Goal: Book appointment/travel/reservation

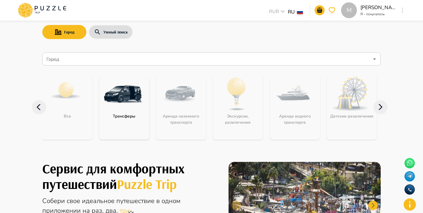
scroll to position [19, 0]
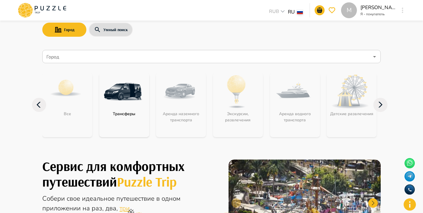
click at [401, 11] on icon "button" at bounding box center [401, 10] width 1 height 5
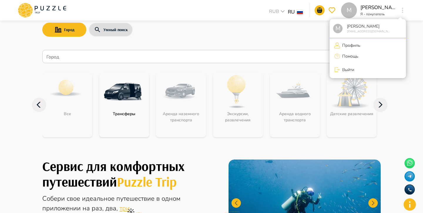
click at [414, 51] on div at bounding box center [211, 106] width 423 height 213
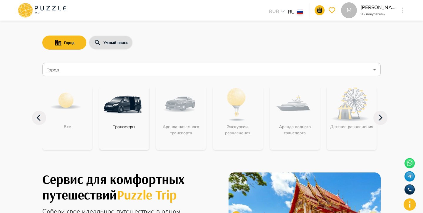
scroll to position [0, 0]
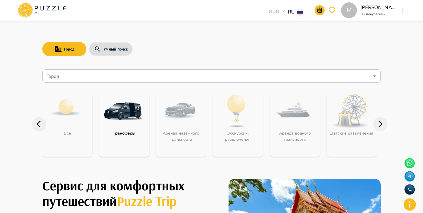
click at [338, 76] on input "Город" at bounding box center [207, 75] width 324 height 11
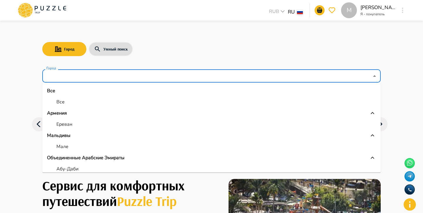
click at [219, 101] on li "Все" at bounding box center [211, 102] width 338 height 11
type input "***"
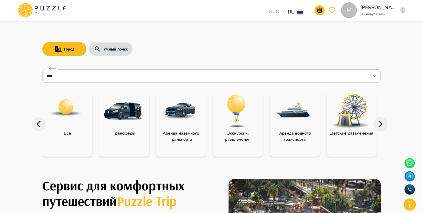
click at [403, 13] on button "button" at bounding box center [402, 10] width 4 height 8
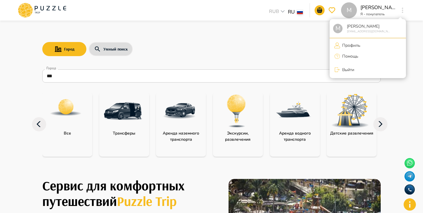
click at [396, 99] on div at bounding box center [211, 106] width 423 height 213
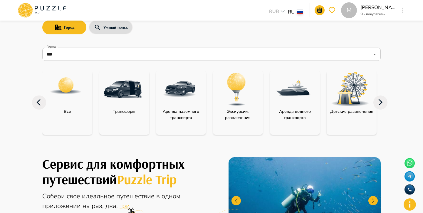
scroll to position [22, 0]
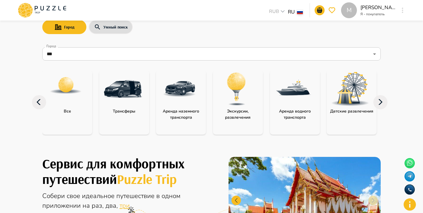
click at [384, 98] on icon at bounding box center [380, 102] width 14 height 14
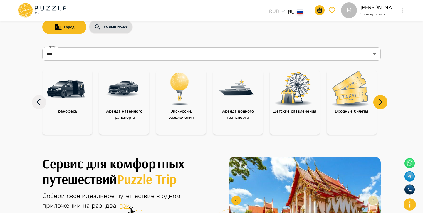
click at [384, 99] on icon at bounding box center [380, 102] width 14 height 14
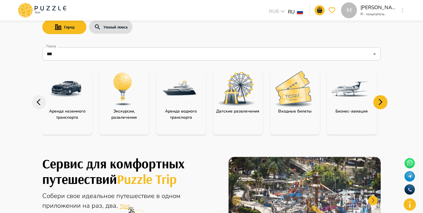
click at [384, 99] on icon at bounding box center [380, 102] width 14 height 14
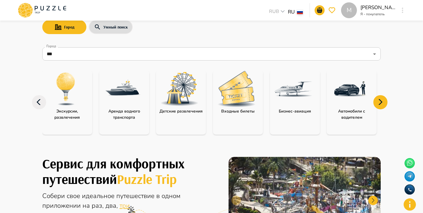
click at [175, 107] on div "category-children_activity" at bounding box center [179, 89] width 47 height 38
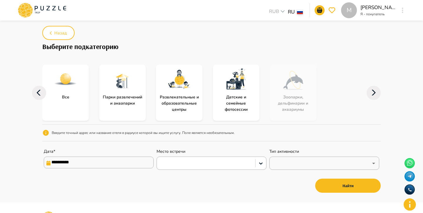
scroll to position [23, 0]
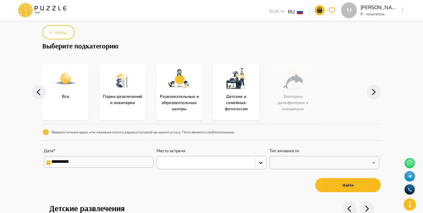
click at [114, 161] on input "**********" at bounding box center [99, 162] width 110 height 12
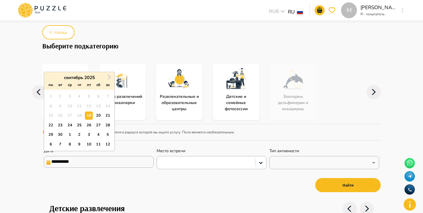
click at [80, 138] on div "2" at bounding box center [79, 135] width 8 height 8
type input "**********"
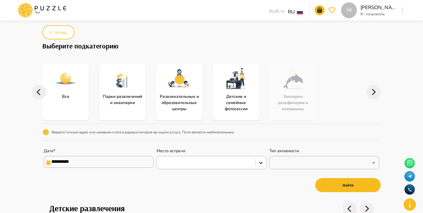
scroll to position [38, 0]
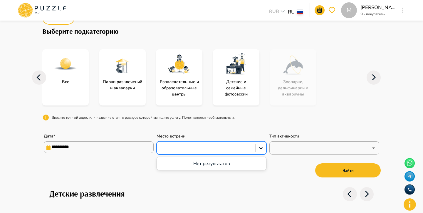
click at [188, 147] on div at bounding box center [206, 148] width 92 height 8
click at [269, 181] on nav "**********" at bounding box center [211, 112] width 338 height 149
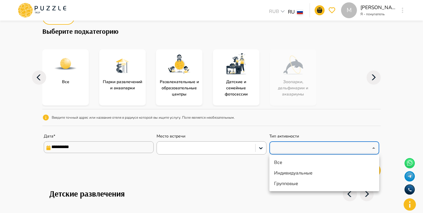
click at [378, 138] on div at bounding box center [211, 106] width 423 height 213
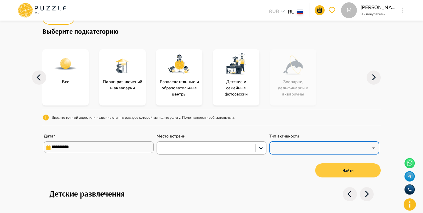
click at [364, 170] on button "Найти" at bounding box center [347, 170] width 65 height 14
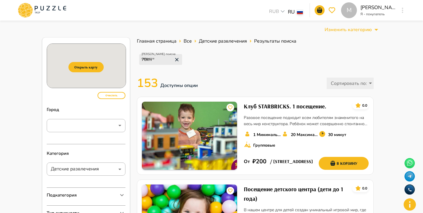
scroll to position [38, 0]
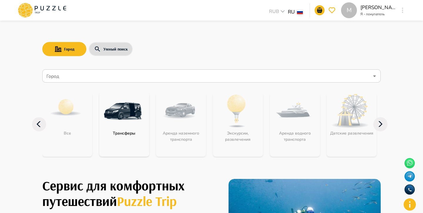
click at [403, 11] on button "button" at bounding box center [402, 10] width 4 height 8
